Goal: Task Accomplishment & Management: Use online tool/utility

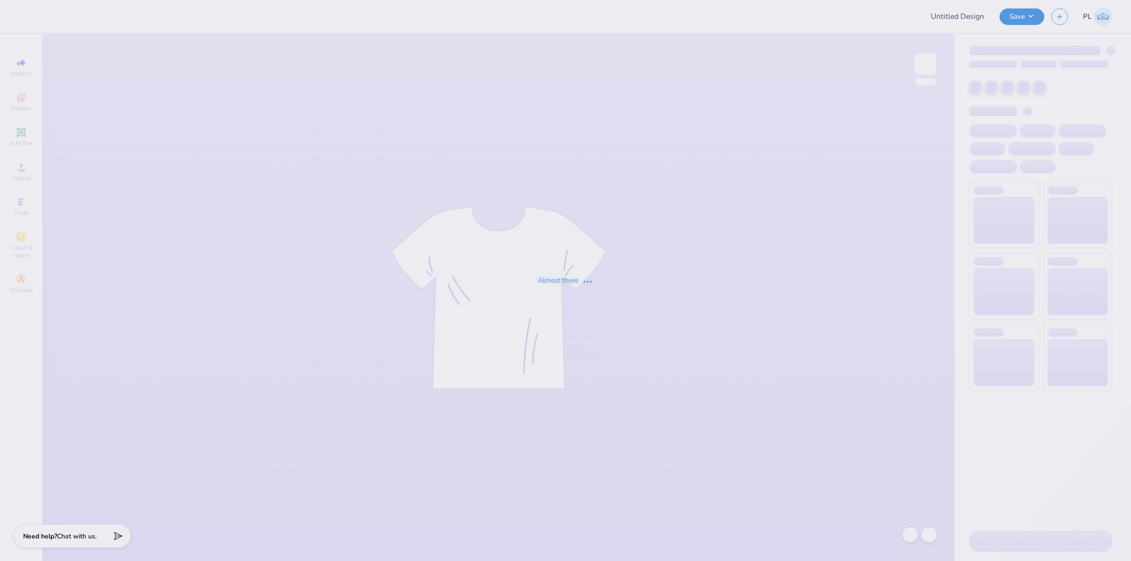
type input "sigma pi rush"
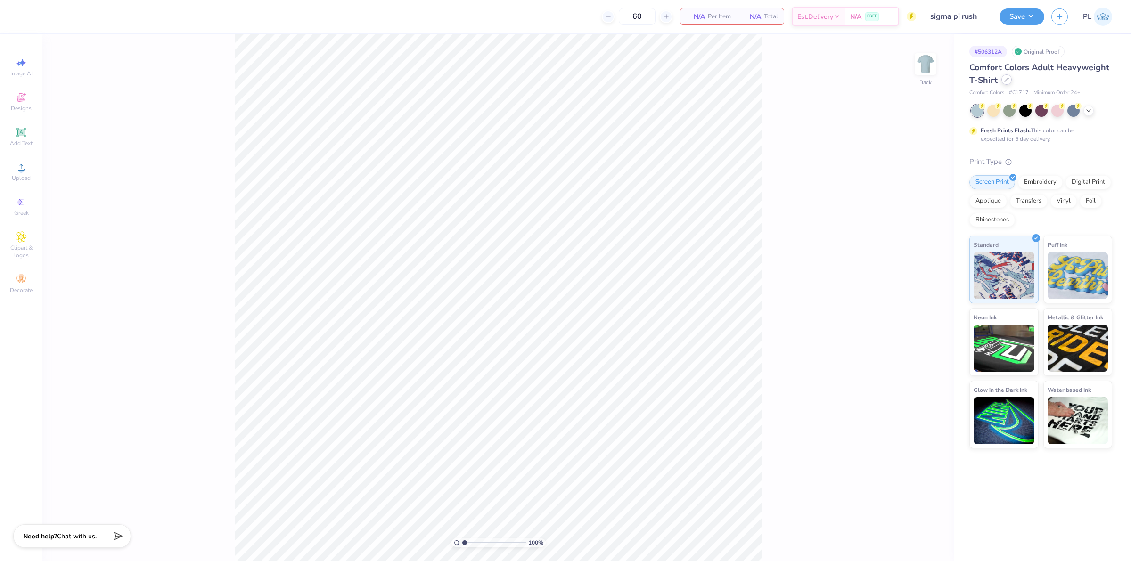
click at [1006, 80] on icon at bounding box center [1007, 80] width 4 height 4
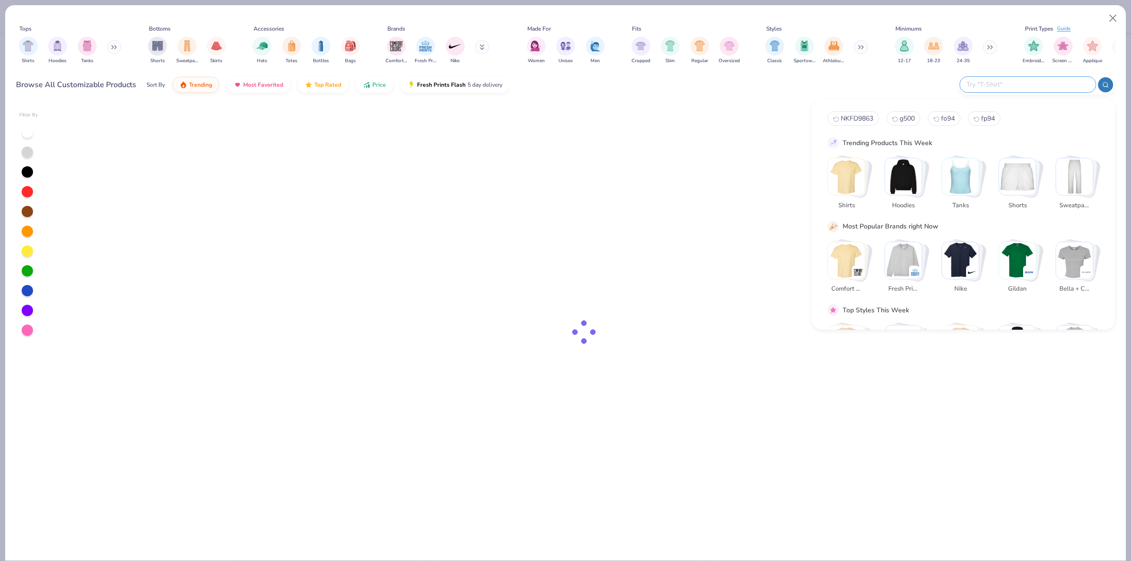
click at [1068, 79] on input "text" at bounding box center [1026, 84] width 123 height 11
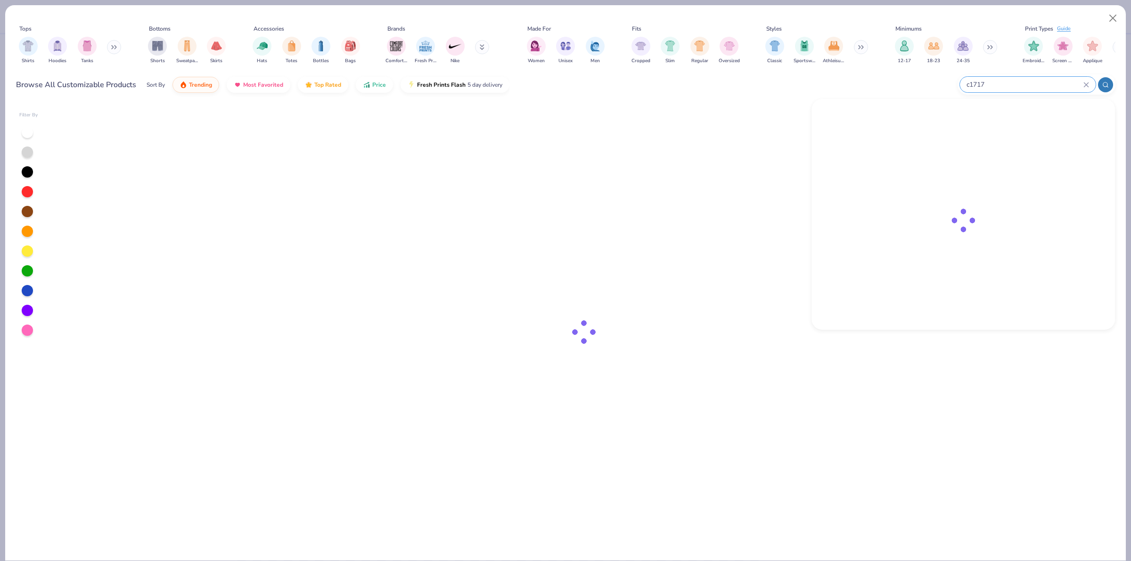
type input "c1717"
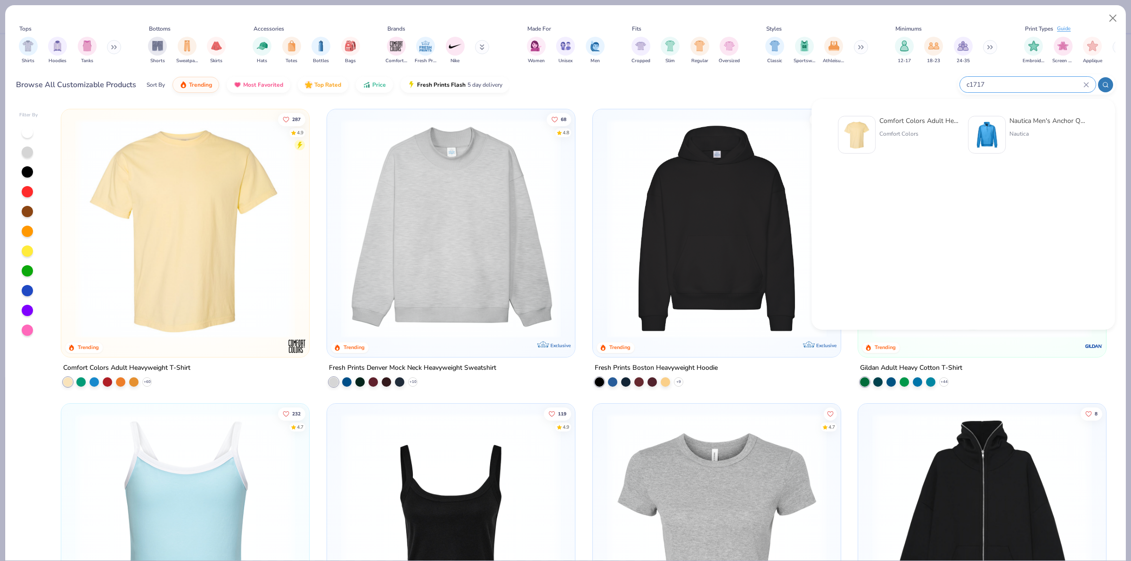
type textarea "x"
